Goal: Task Accomplishment & Management: Use online tool/utility

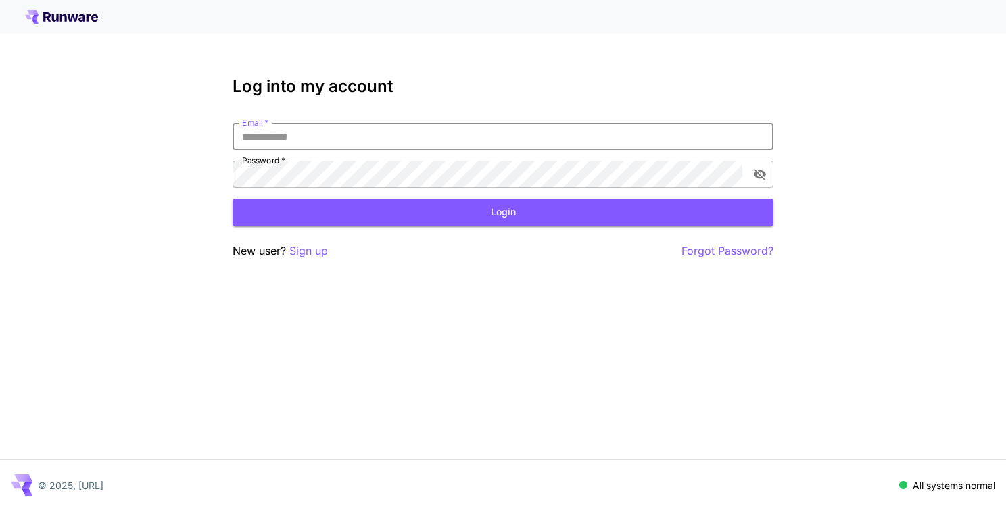
click at [423, 141] on input "Email   *" at bounding box center [503, 136] width 541 height 27
type input "**********"
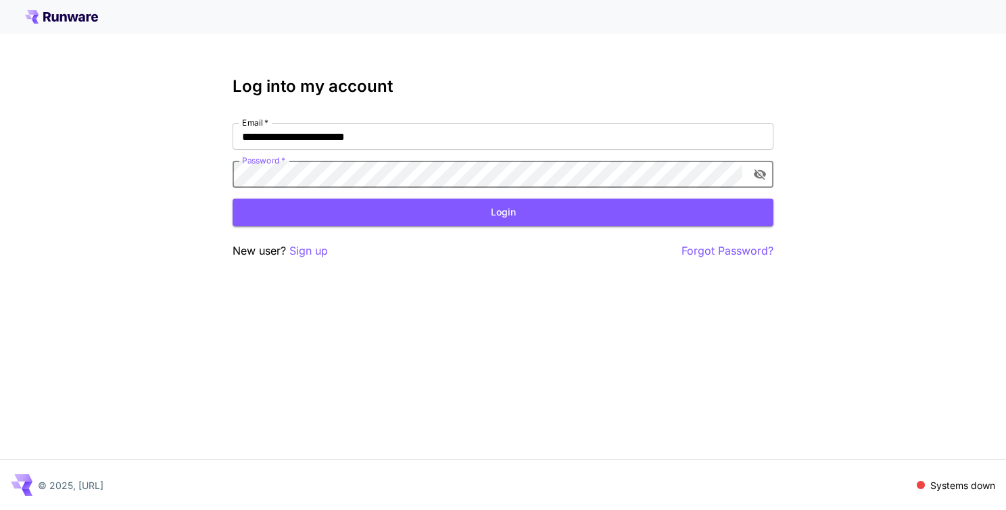
click button "Login" at bounding box center [503, 213] width 541 height 28
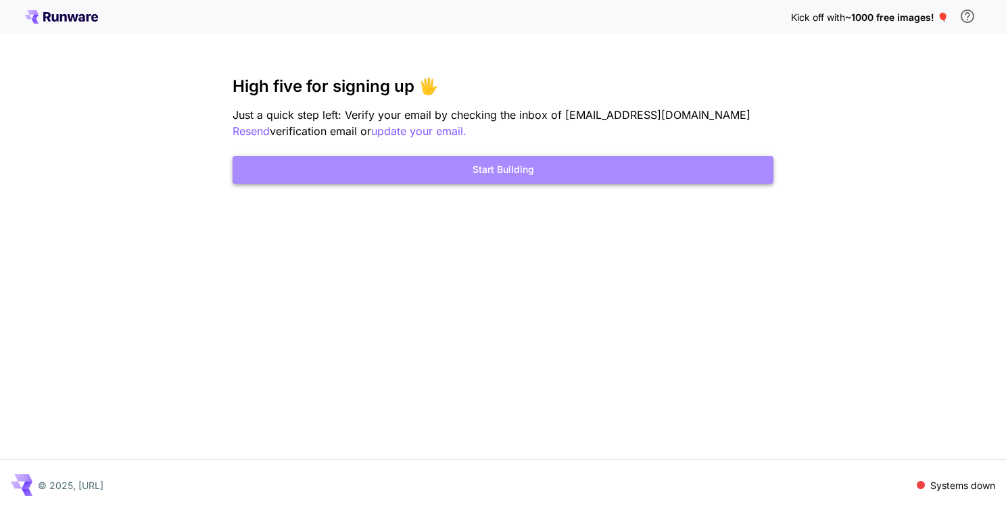
click at [510, 172] on button "Start Building" at bounding box center [503, 170] width 541 height 28
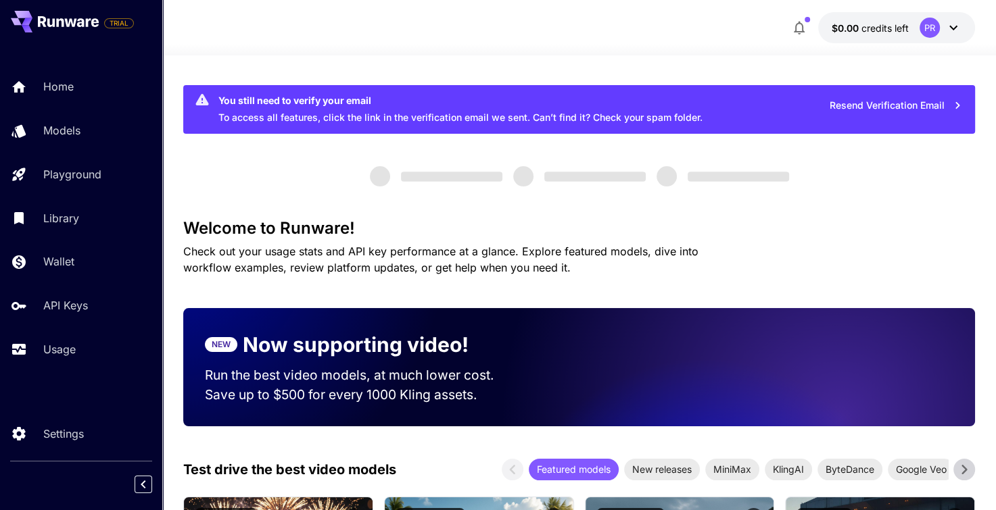
click at [510, 172] on div at bounding box center [579, 176] width 792 height 20
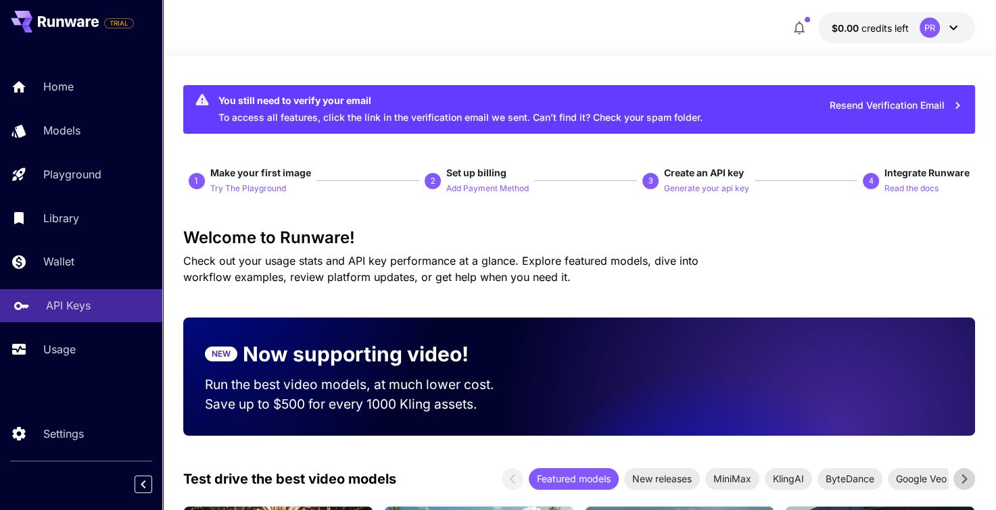
click at [73, 301] on p "API Keys" at bounding box center [68, 305] width 45 height 16
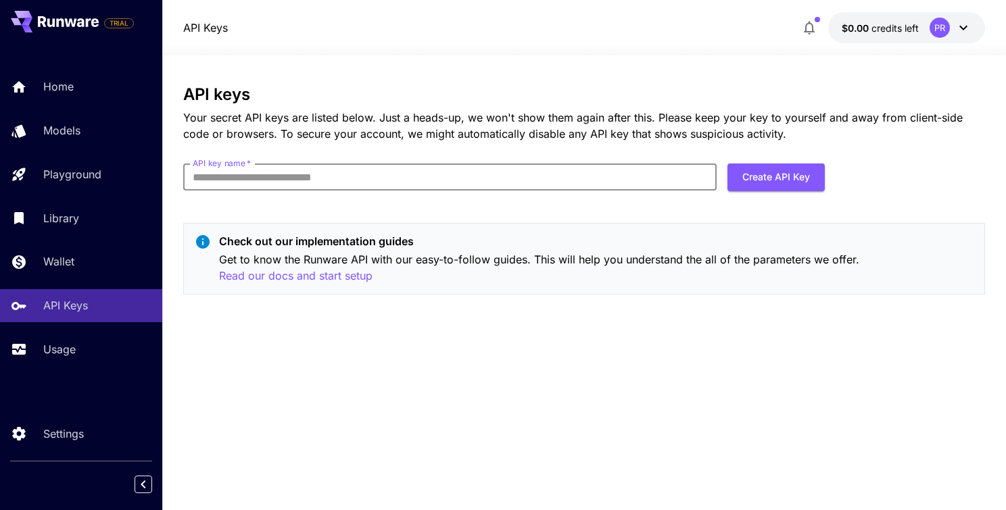
click at [350, 172] on input "API key name   *" at bounding box center [449, 177] width 533 height 27
type input "**********"
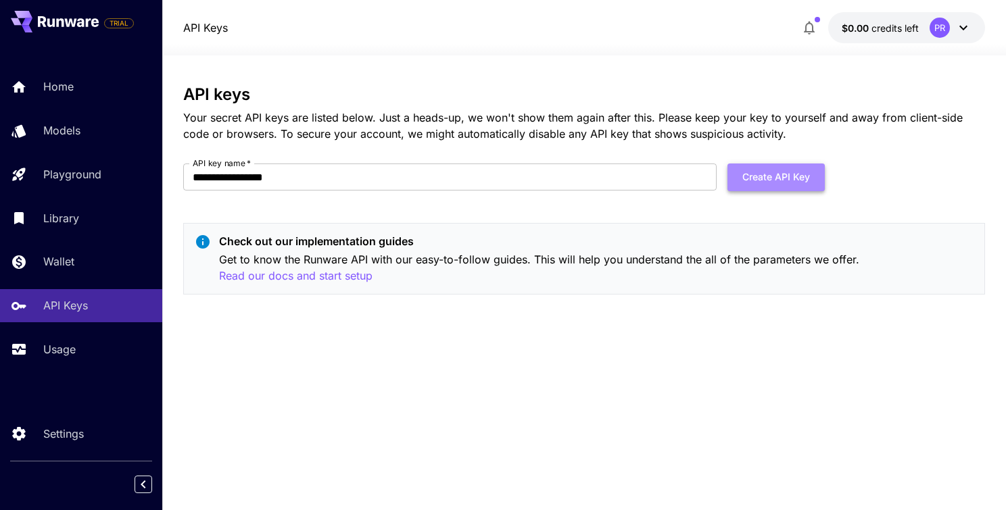
click at [783, 168] on button "Create API Key" at bounding box center [775, 178] width 97 height 28
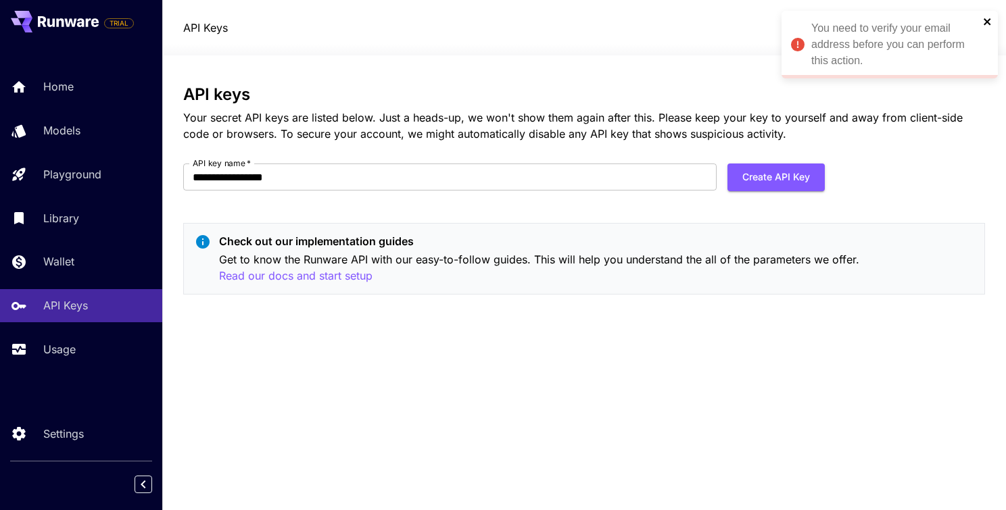
click at [991, 19] on icon "close" at bounding box center [987, 21] width 9 height 11
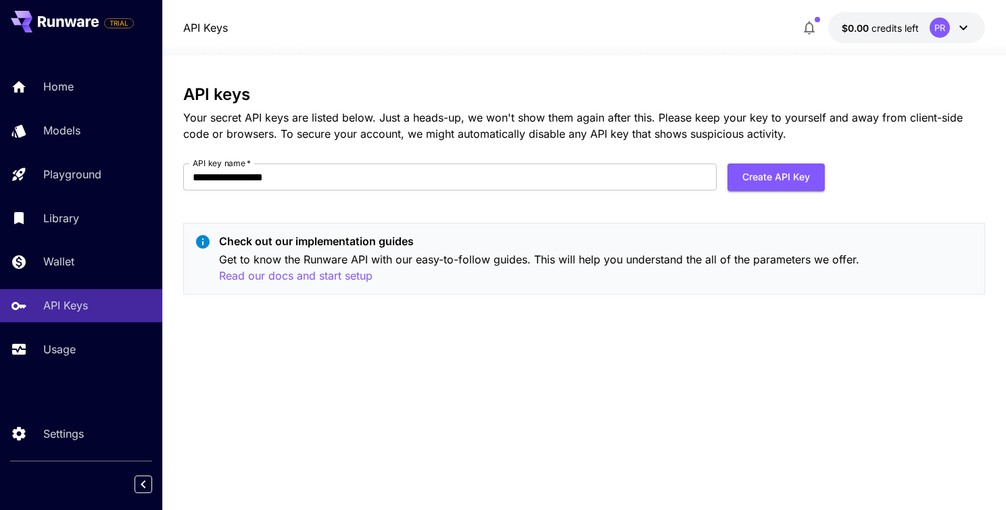
click at [936, 30] on div "PR" at bounding box center [940, 28] width 20 height 20
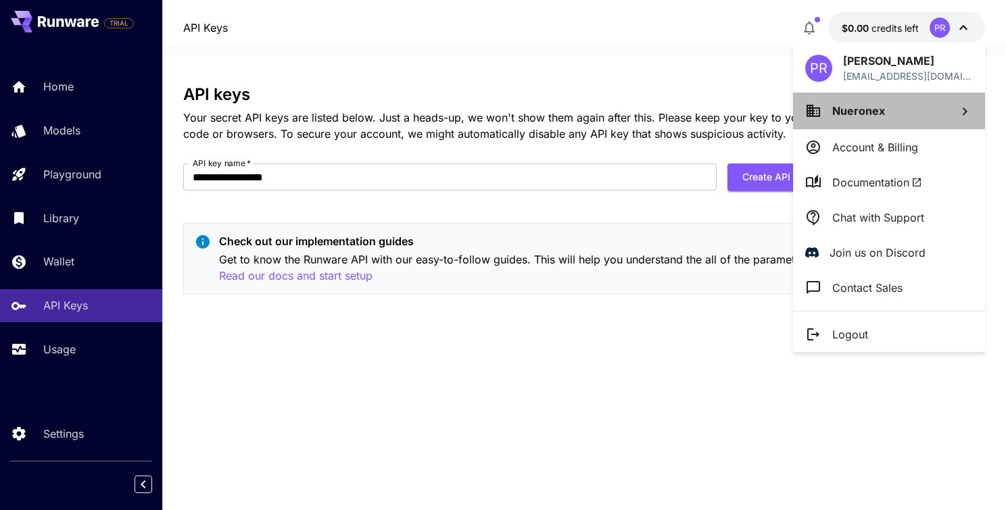
click at [896, 118] on li "Nueronex" at bounding box center [889, 111] width 192 height 37
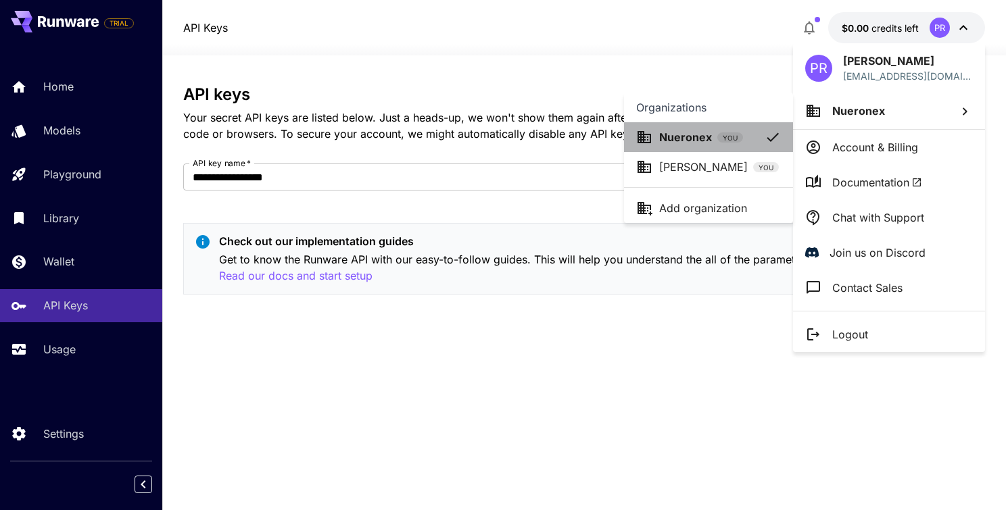
click at [719, 143] on div "Nueronex YOU" at bounding box center [701, 137] width 84 height 16
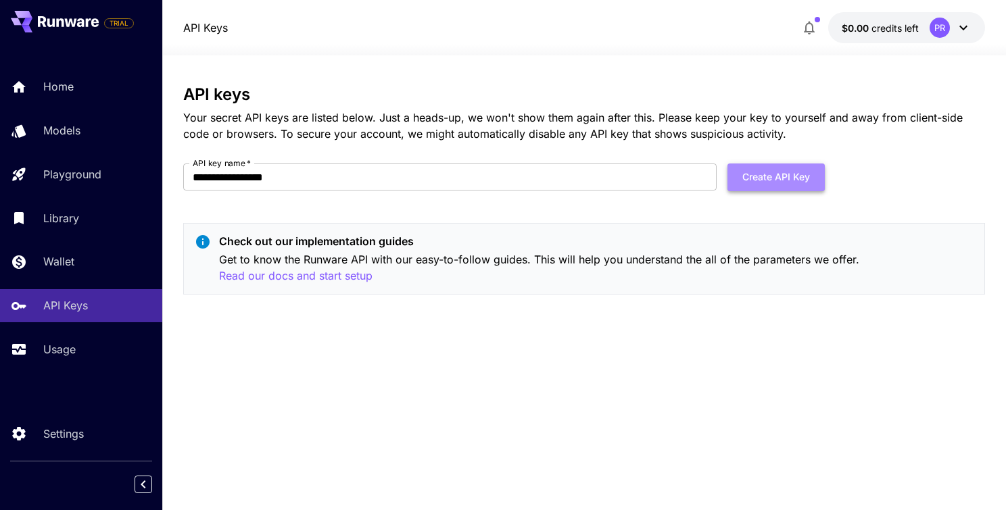
click at [754, 173] on button "Create API Key" at bounding box center [775, 178] width 97 height 28
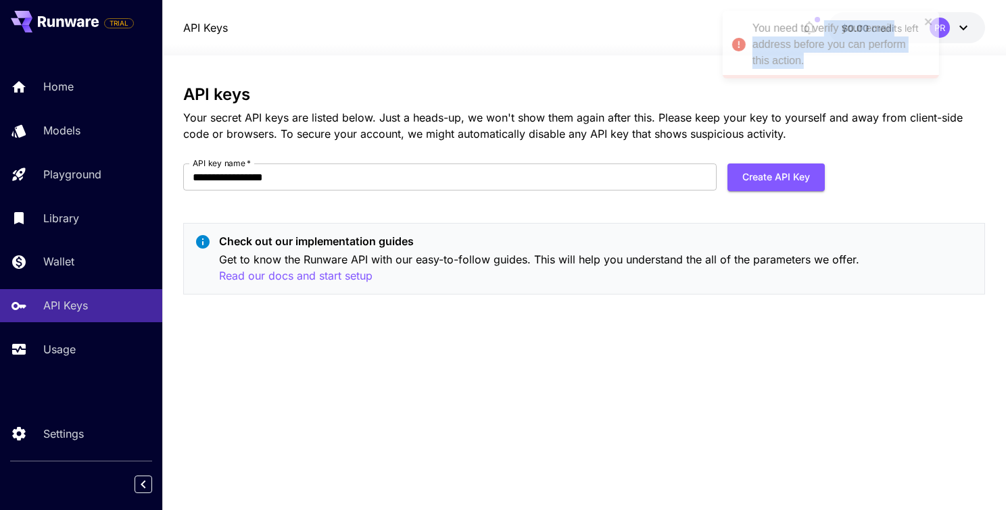
drag, startPoint x: 882, startPoint y: 61, endPoint x: 819, endPoint y: 24, distance: 72.5
click at [819, 24] on div "You need to verify your email address before you can perform this action." at bounding box center [836, 44] width 168 height 49
